Goal: Find specific page/section: Find specific page/section

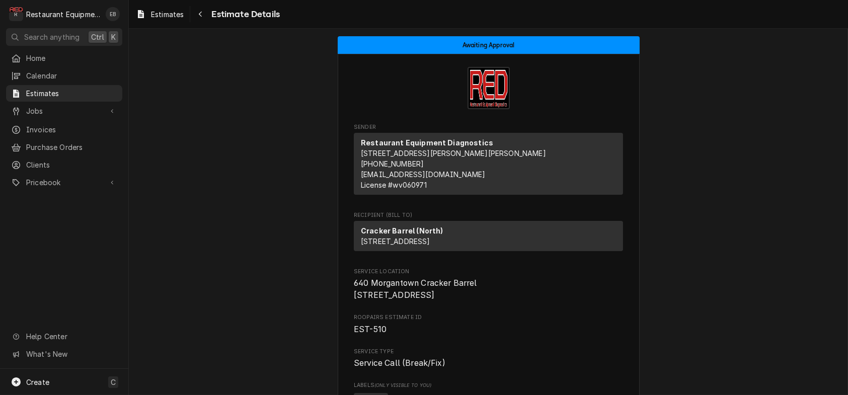
scroll to position [2348, 0]
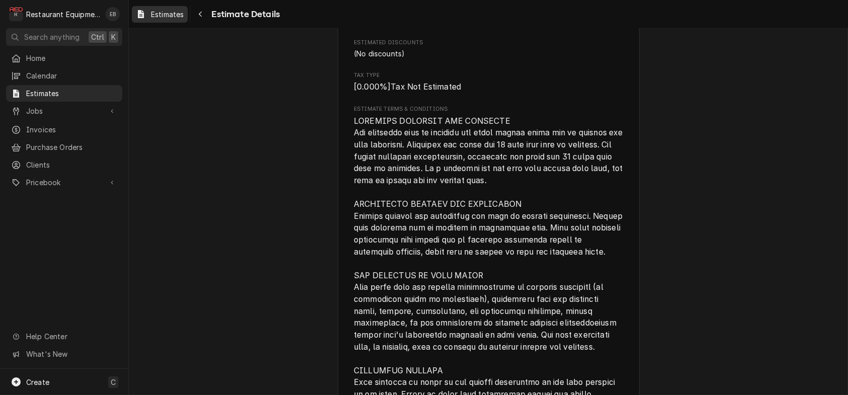
click at [188, 22] on link "Estimates" at bounding box center [160, 14] width 56 height 17
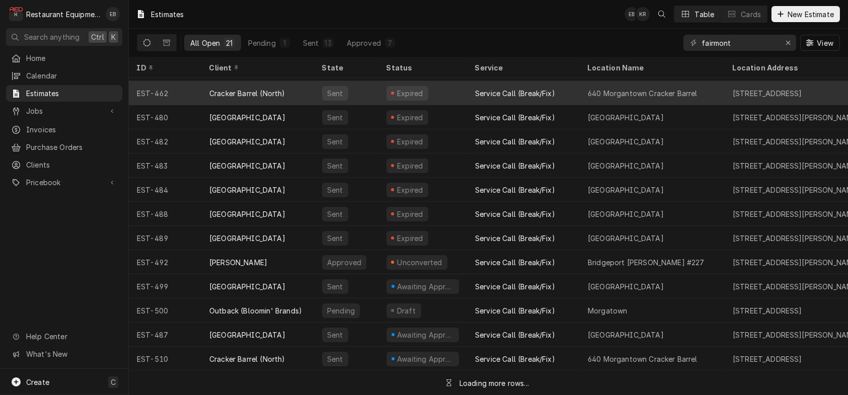
scroll to position [201, 0]
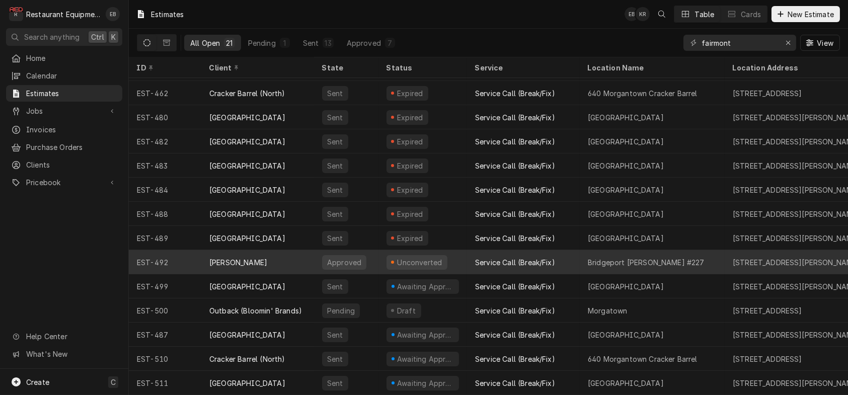
click at [524, 257] on div "Service Call (Break/Fix)" at bounding box center [515, 262] width 80 height 11
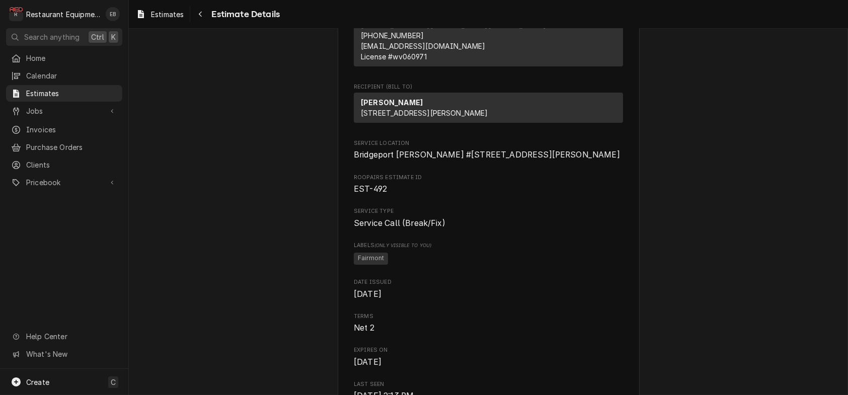
scroll to position [101, 0]
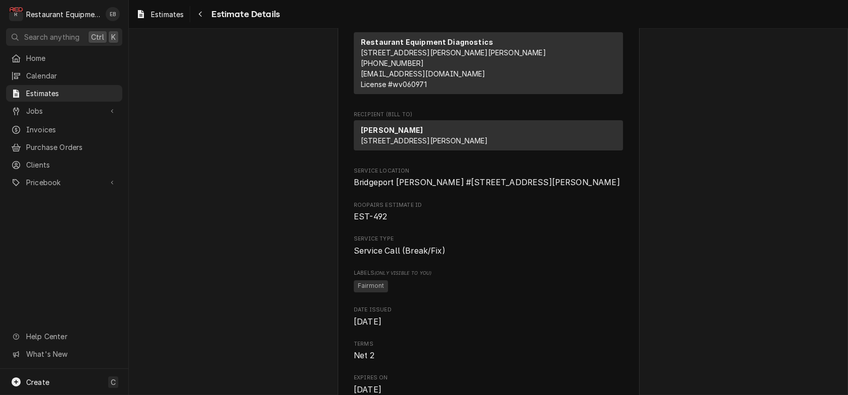
drag, startPoint x: 207, startPoint y: 28, endPoint x: 213, endPoint y: 25, distance: 6.6
click at [205, 12] on div "Navigate back" at bounding box center [200, 14] width 10 height 10
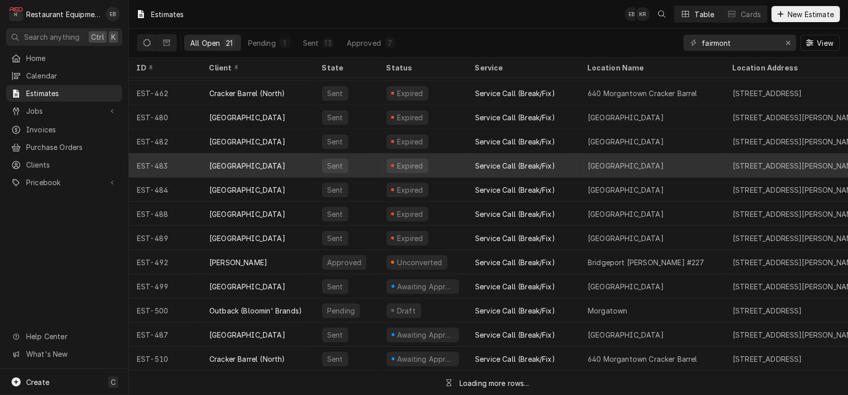
scroll to position [201, 0]
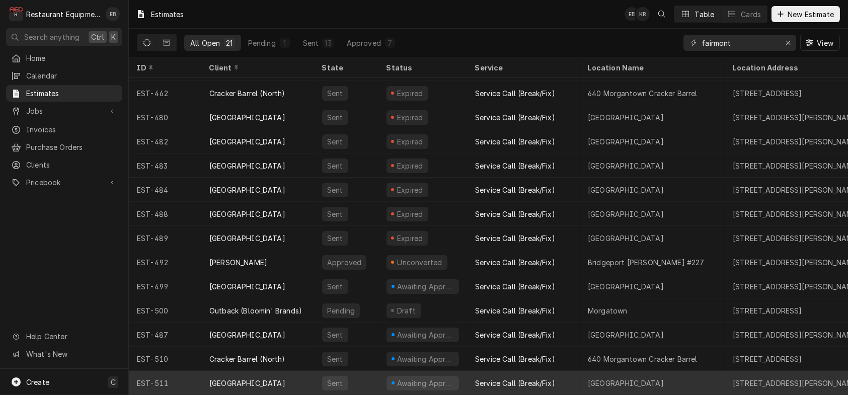
drag, startPoint x: 499, startPoint y: 275, endPoint x: 509, endPoint y: 368, distance: 93.1
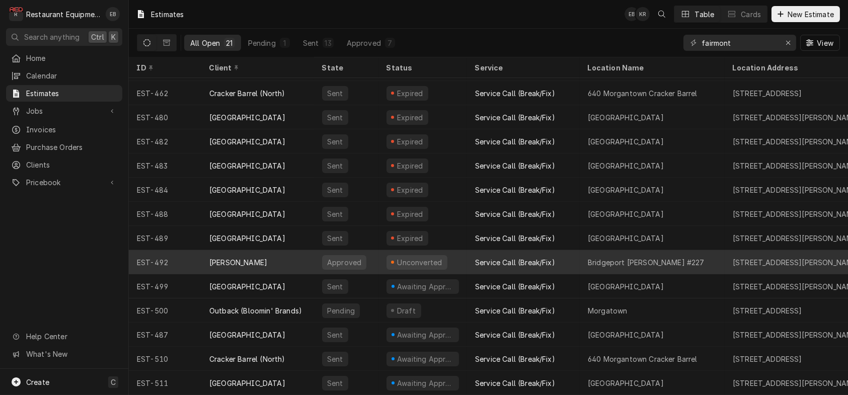
drag, startPoint x: 509, startPoint y: 368, endPoint x: 288, endPoint y: 253, distance: 249.6
click at [288, 253] on div "Bob Evans" at bounding box center [257, 262] width 113 height 24
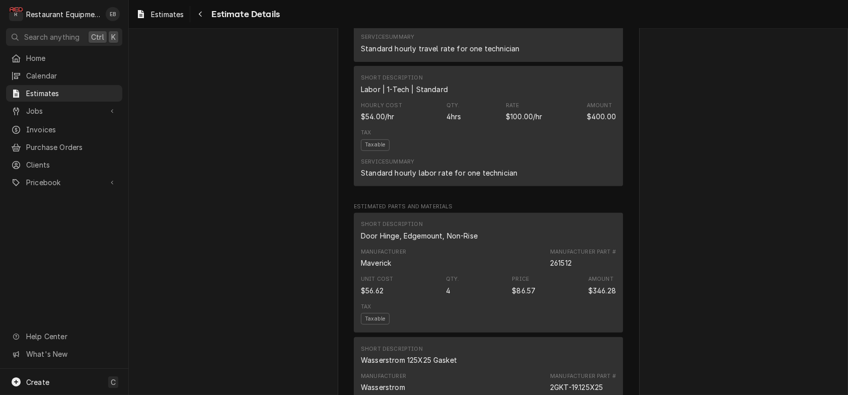
scroll to position [1107, 0]
